Goal: Understand process/instructions: Learn how to perform a task or action

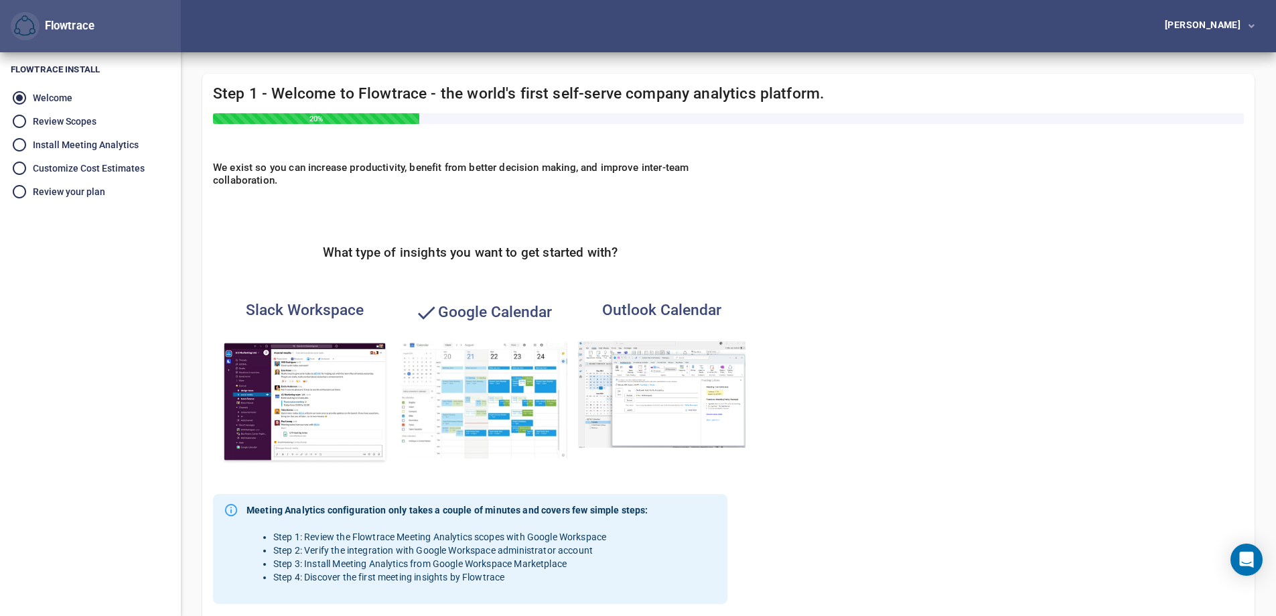
scroll to position [231, 0]
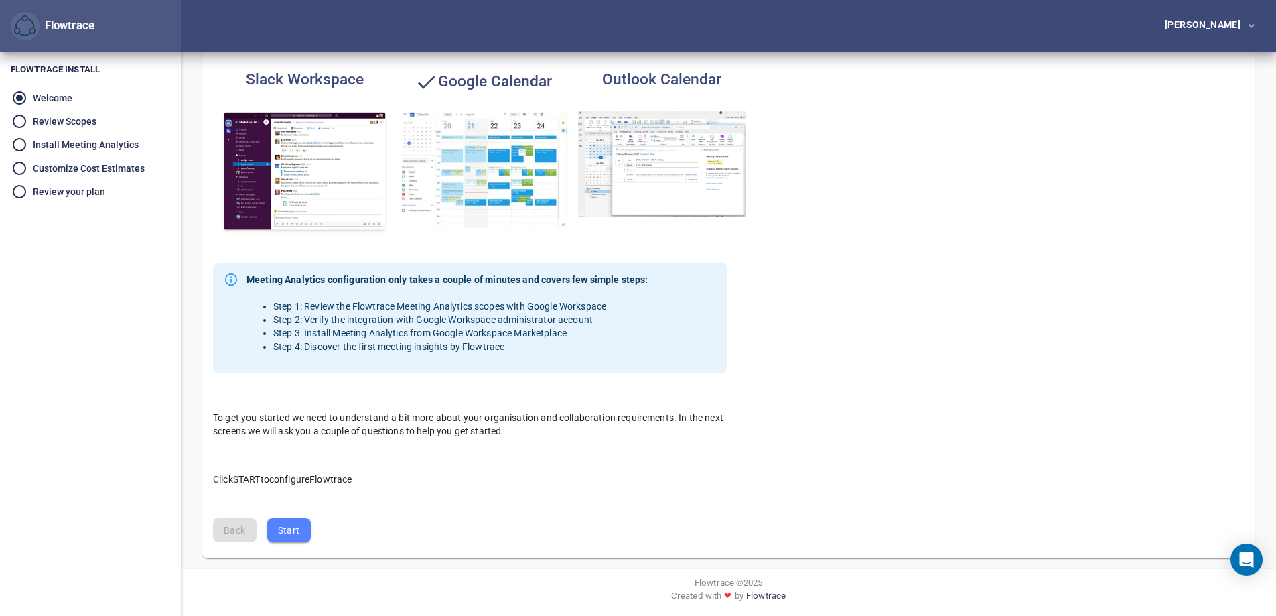
click at [280, 529] on span "Start" at bounding box center [289, 530] width 22 height 17
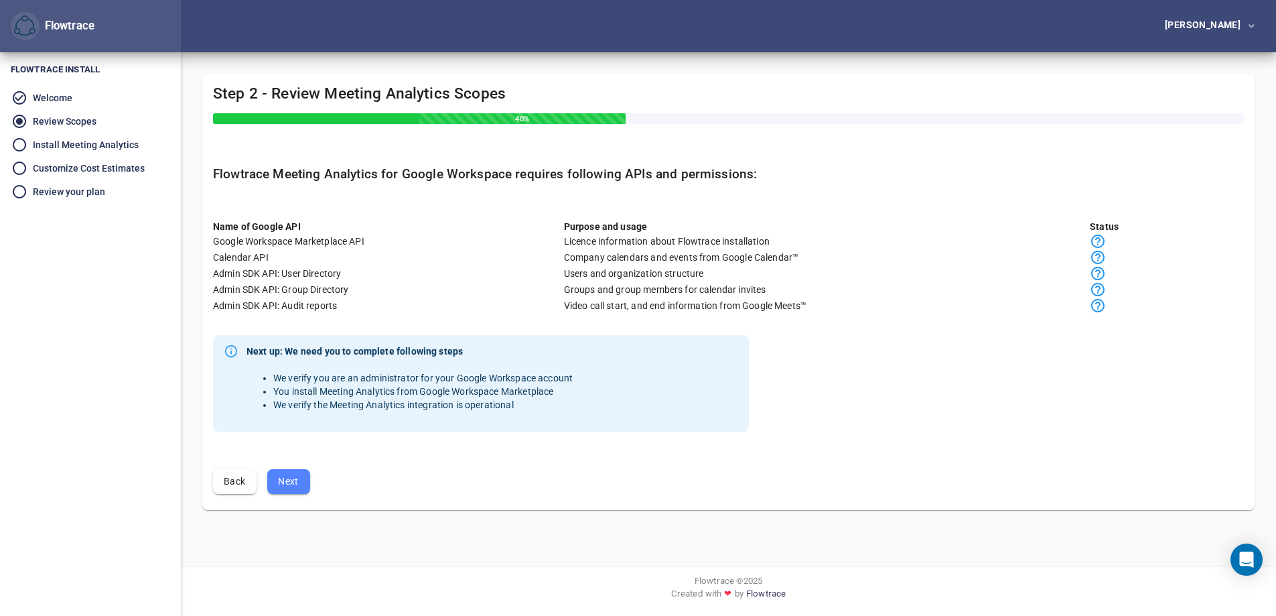
scroll to position [0, 0]
click at [286, 487] on span "Next" at bounding box center [288, 481] width 21 height 17
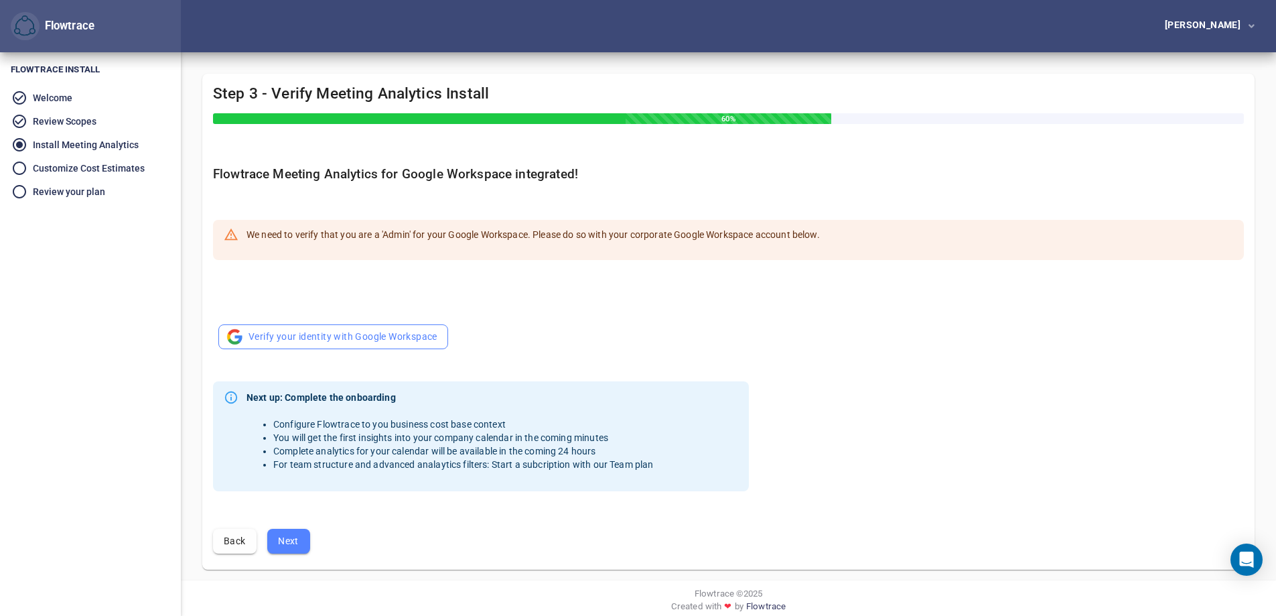
click at [291, 333] on span "Verify your identity with Google Workspace" at bounding box center [333, 336] width 208 height 17
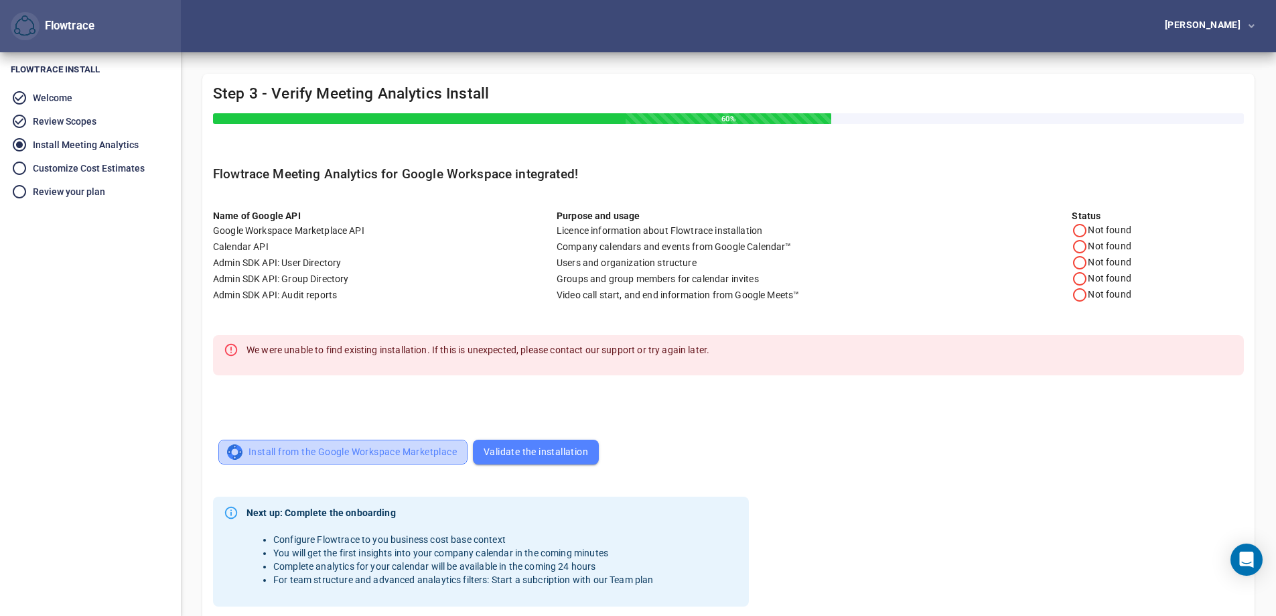
click at [296, 455] on span "Install from the Google Workspace Marketplace" at bounding box center [343, 452] width 228 height 17
